Goal: Use online tool/utility: Utilize a website feature to perform a specific function

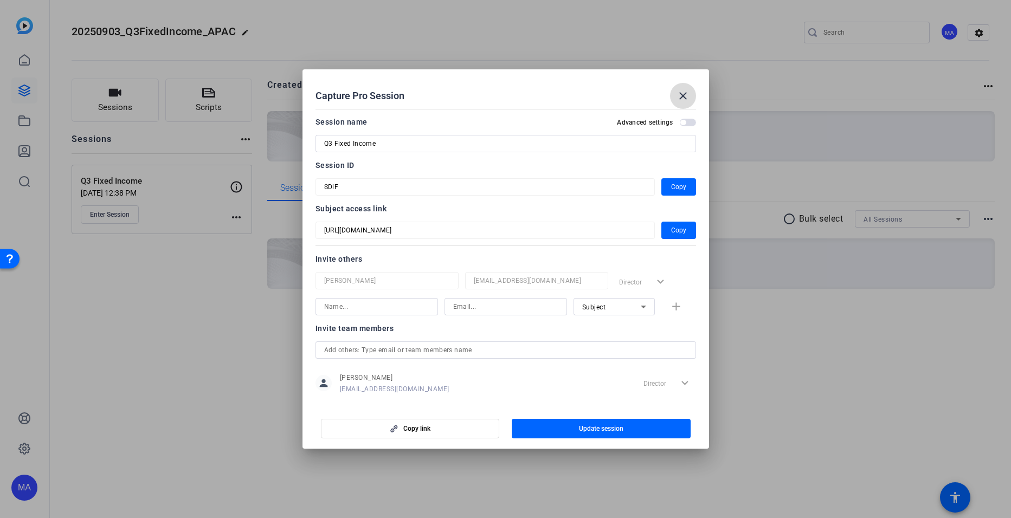
click at [489, 93] on mat-icon "close" at bounding box center [683, 95] width 13 height 13
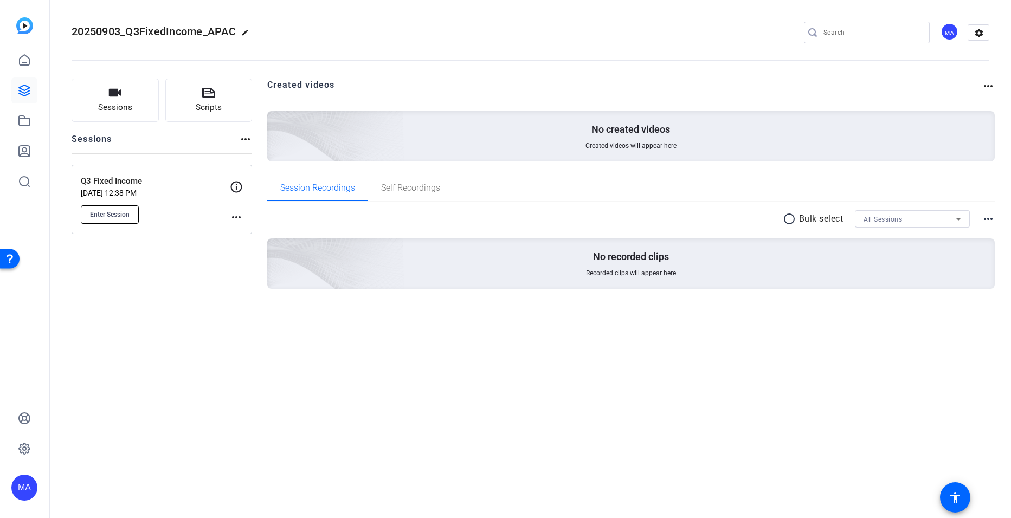
click at [99, 213] on span "Enter Session" at bounding box center [110, 214] width 40 height 9
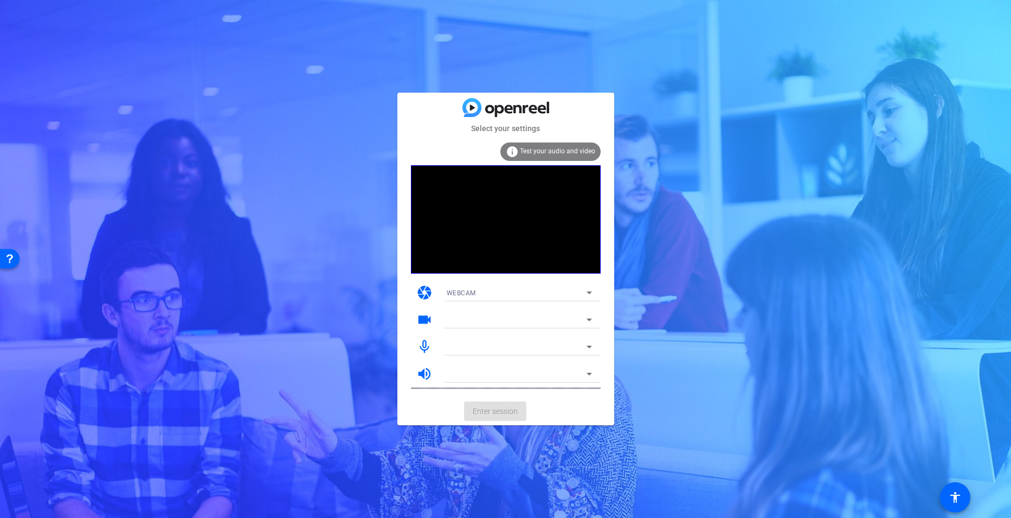
click at [705, 357] on div "Select your settings info Test your audio and video camera WEBCAM videocam mic_…" at bounding box center [505, 259] width 1011 height 518
click at [494, 406] on span "Enter session" at bounding box center [495, 411] width 45 height 11
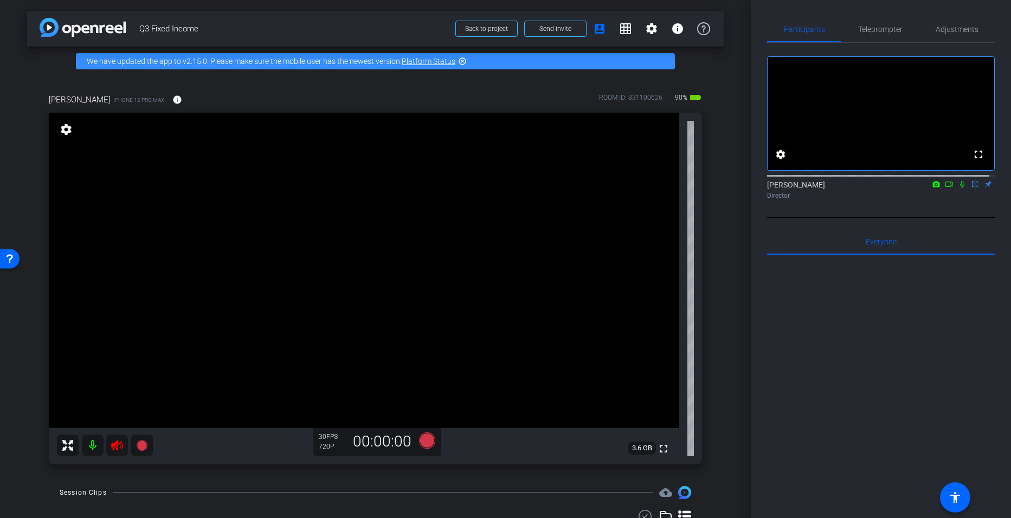
click at [118, 448] on icon at bounding box center [116, 445] width 11 height 11
click at [118, 448] on mat-icon at bounding box center [117, 446] width 22 height 22
click at [118, 448] on icon at bounding box center [116, 445] width 11 height 11
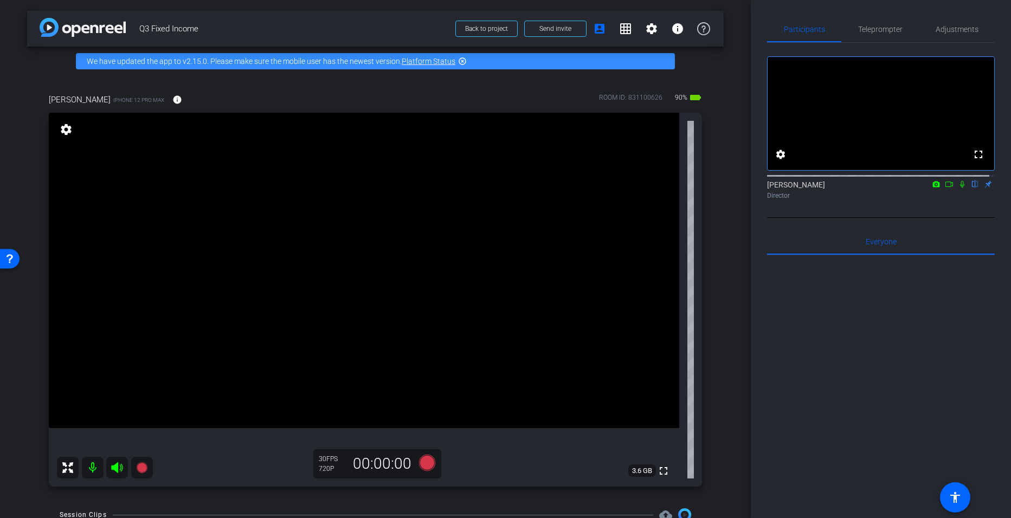
drag, startPoint x: 160, startPoint y: 425, endPoint x: -28, endPoint y: 324, distance: 213.2
click at [0, 324] on html "Accessibility Screen-Reader Guide, Feedback, and Issue Reporting | New window m…" at bounding box center [505, 259] width 1011 height 518
click at [960, 188] on icon at bounding box center [962, 184] width 4 height 7
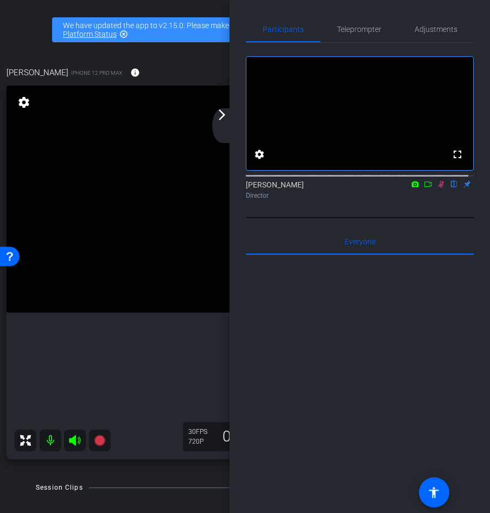
click at [437, 188] on icon at bounding box center [440, 185] width 9 height 8
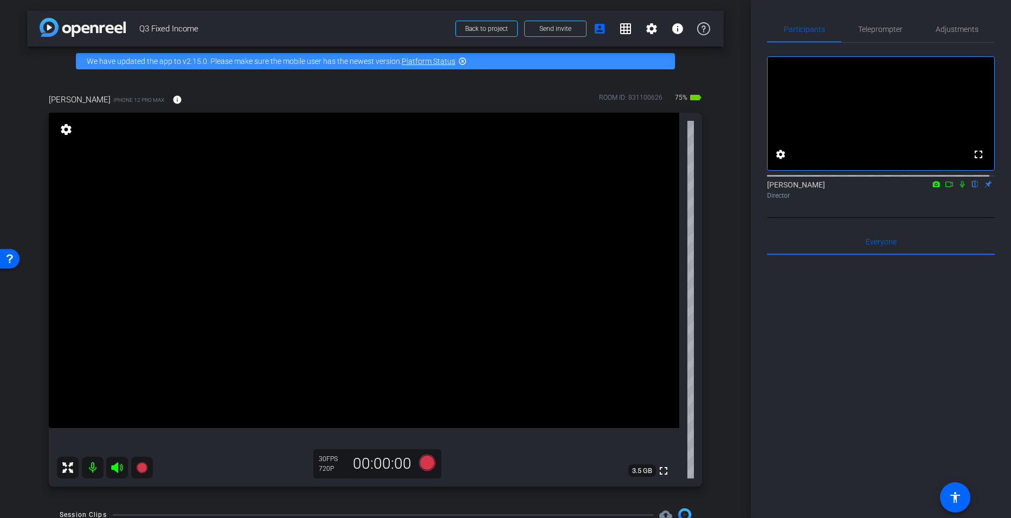
click at [752, 366] on div "Participants Teleprompter Adjustments fullscreen settings Miranda Adekoje flip …" at bounding box center [881, 259] width 260 height 518
click at [25, 155] on div "arrow_back Q3 Fixed Income Back to project Send invite account_box grid_on sett…" at bounding box center [375, 259] width 751 height 518
click at [514, 49] on div "arrow_back Q3 Fixed Income Back to project Send invite account_box grid_on sett…" at bounding box center [375, 259] width 751 height 518
